Goal: Navigation & Orientation: Understand site structure

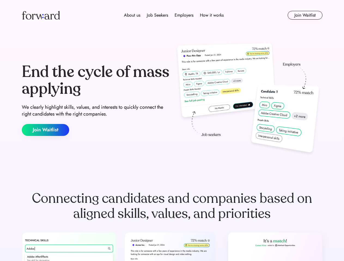
click at [172, 131] on div "End the cycle of mass applying We clearly highlight skills, values, and interes…" at bounding box center [172, 99] width 300 height 117
click at [172, 15] on div "About us Job Seekers Employers How it works" at bounding box center [173, 15] width 214 height 7
click at [41, 15] on img at bounding box center [41, 15] width 38 height 9
click at [174, 15] on div "About us Job Seekers Employers How it works" at bounding box center [173, 15] width 214 height 7
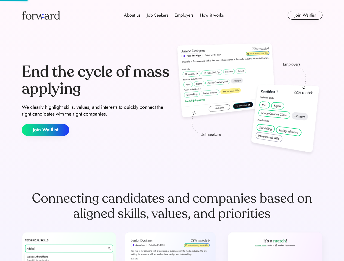
click at [132, 15] on div "About us" at bounding box center [132, 15] width 16 height 7
click at [157, 15] on div "Job Seekers" at bounding box center [157, 15] width 21 height 7
click at [184, 15] on div "Employers" at bounding box center [183, 15] width 19 height 7
click at [211, 15] on div "How it works" at bounding box center [212, 15] width 24 height 7
click at [305, 15] on button "Join Waitlist" at bounding box center [304, 15] width 35 height 9
